Goal: Task Accomplishment & Management: Use online tool/utility

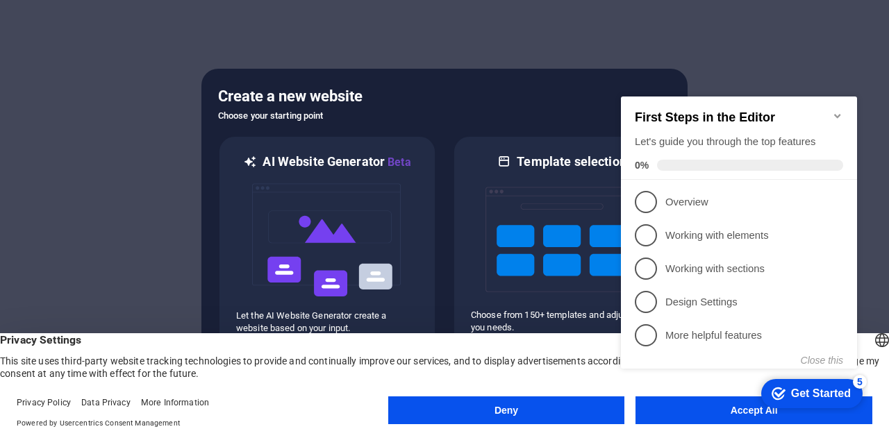
click at [683, 413] on div "checkmark Get Started 5 First Steps in the Editor Let's guide you through the t…" at bounding box center [741, 245] width 253 height 335
click at [710, 412] on div "checkmark Get Started 5 First Steps in the Editor Let's guide you through the t…" at bounding box center [741, 245] width 253 height 335
click at [735, 411] on div "checkmark Get Started 5 First Steps in the Editor Let's guide you through the t…" at bounding box center [741, 245] width 253 height 335
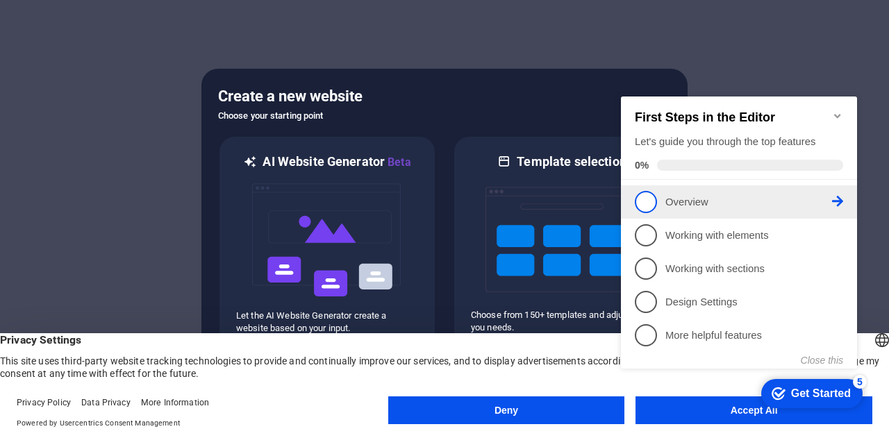
click at [653, 200] on span "1" at bounding box center [646, 202] width 22 height 22
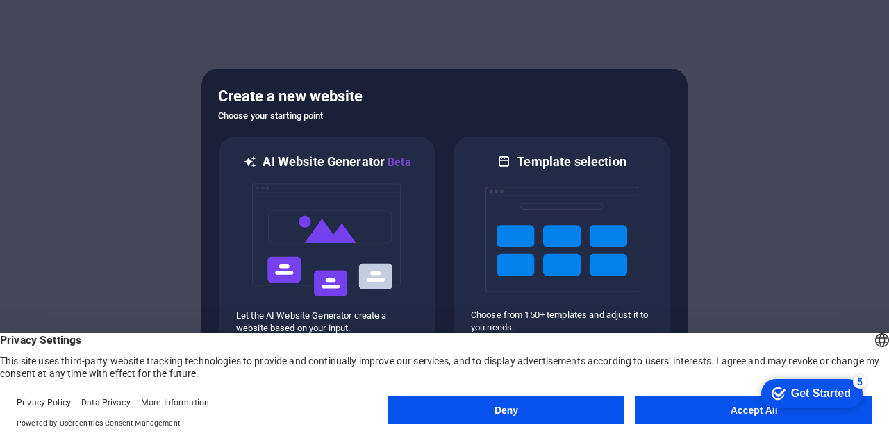
click at [736, 415] on button "Accept All" at bounding box center [753, 410] width 237 height 28
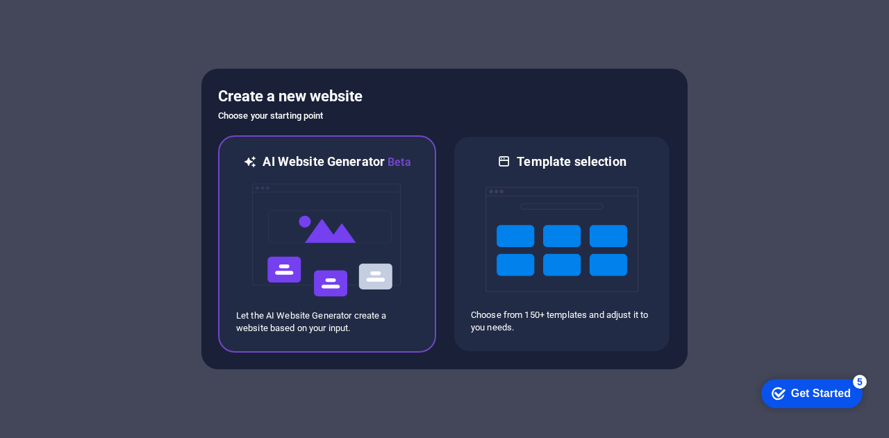
click at [385, 204] on img at bounding box center [327, 240] width 153 height 139
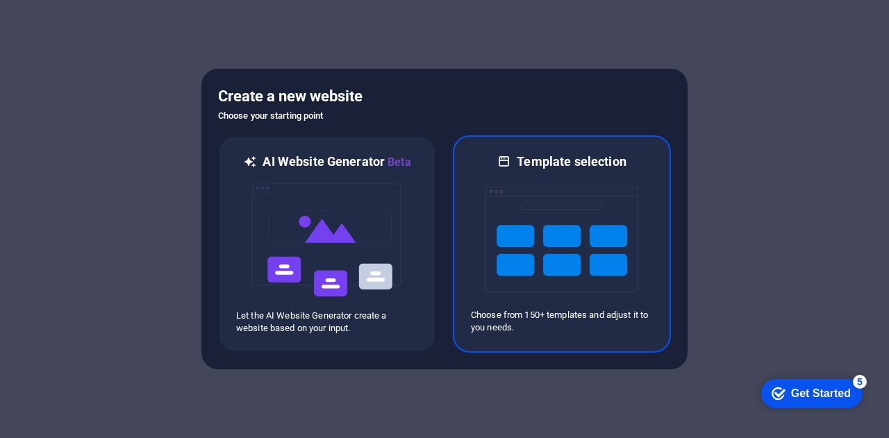
click at [542, 245] on img at bounding box center [561, 239] width 153 height 139
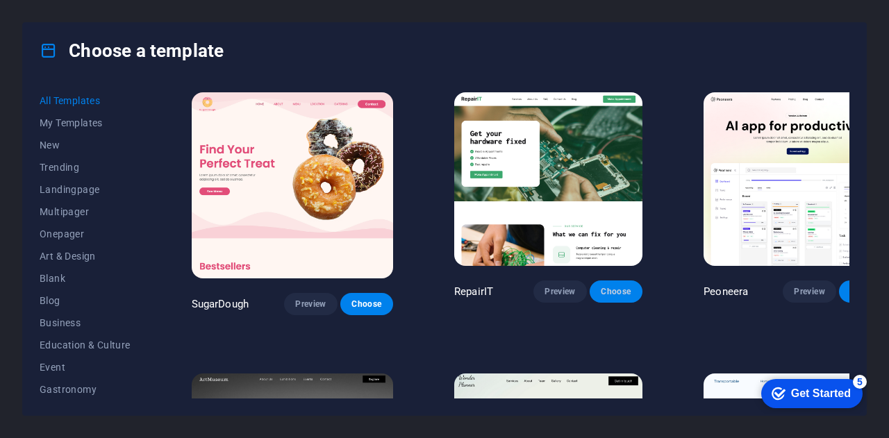
click at [601, 286] on span "Choose" at bounding box center [616, 291] width 31 height 11
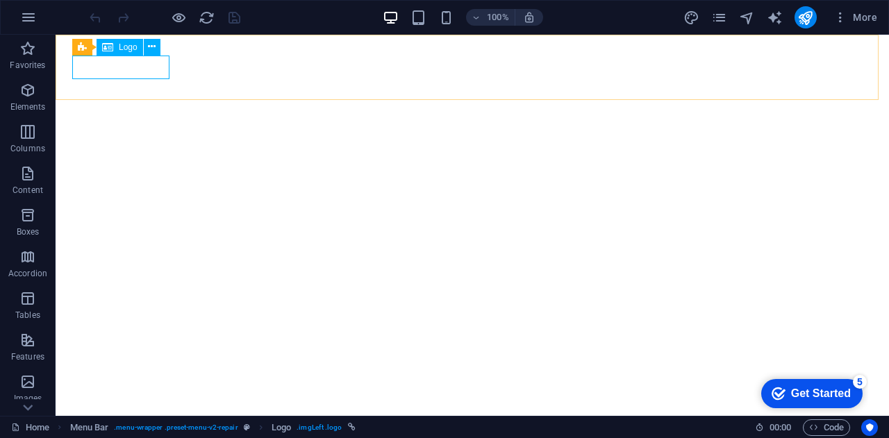
click at [116, 44] on div "Logo" at bounding box center [120, 47] width 47 height 17
click at [147, 46] on button at bounding box center [152, 47] width 17 height 17
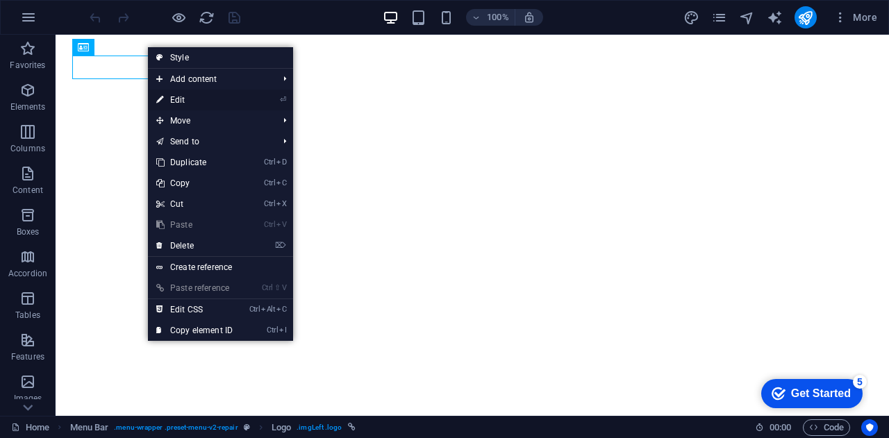
click at [190, 99] on link "⏎ Edit" at bounding box center [194, 100] width 93 height 21
select select "px"
